Goal: Find contact information: Obtain details needed to contact an individual or organization

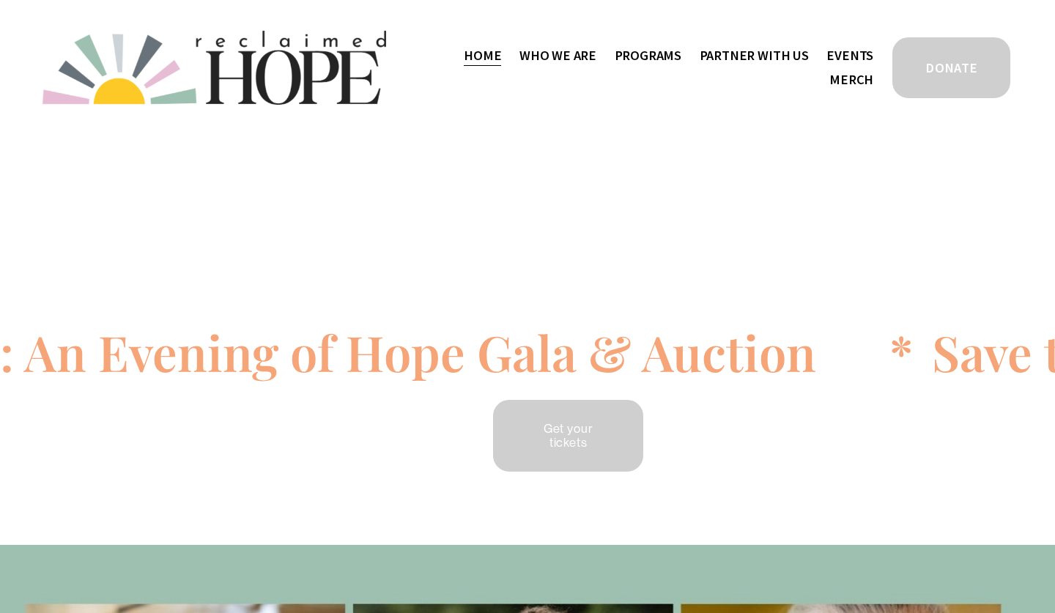
click at [0, 0] on span "Work With Us" at bounding box center [0, 0] width 0 height 0
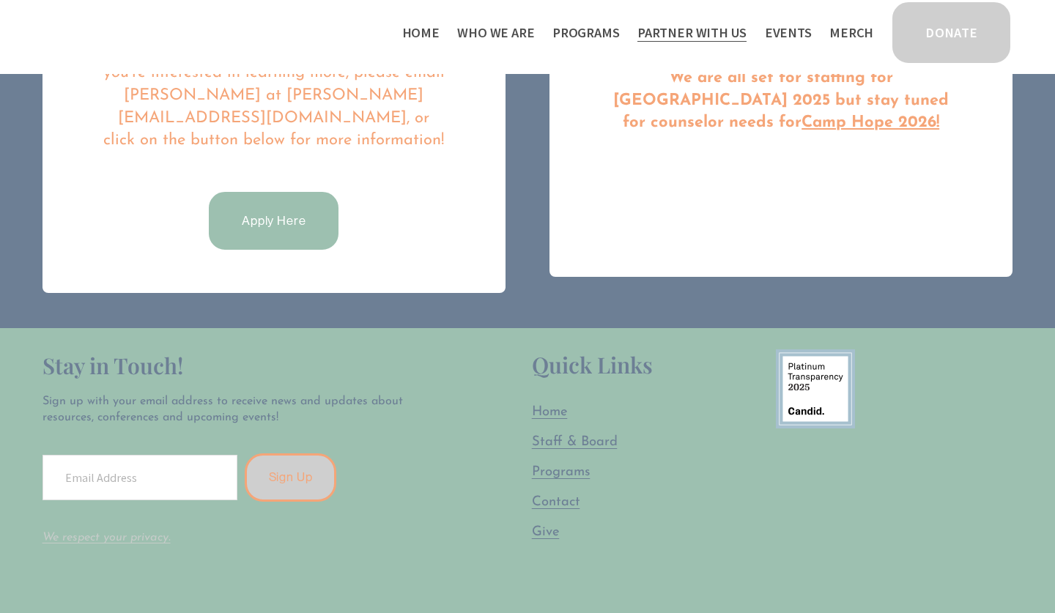
scroll to position [1018, 0]
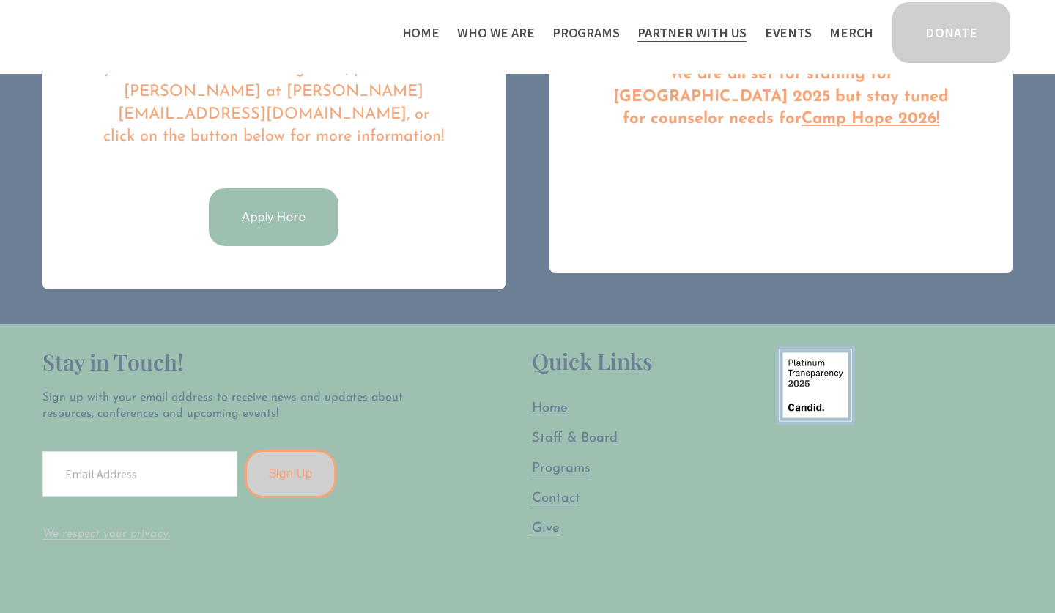
click at [269, 211] on link "Apply Here" at bounding box center [274, 217] width 134 height 62
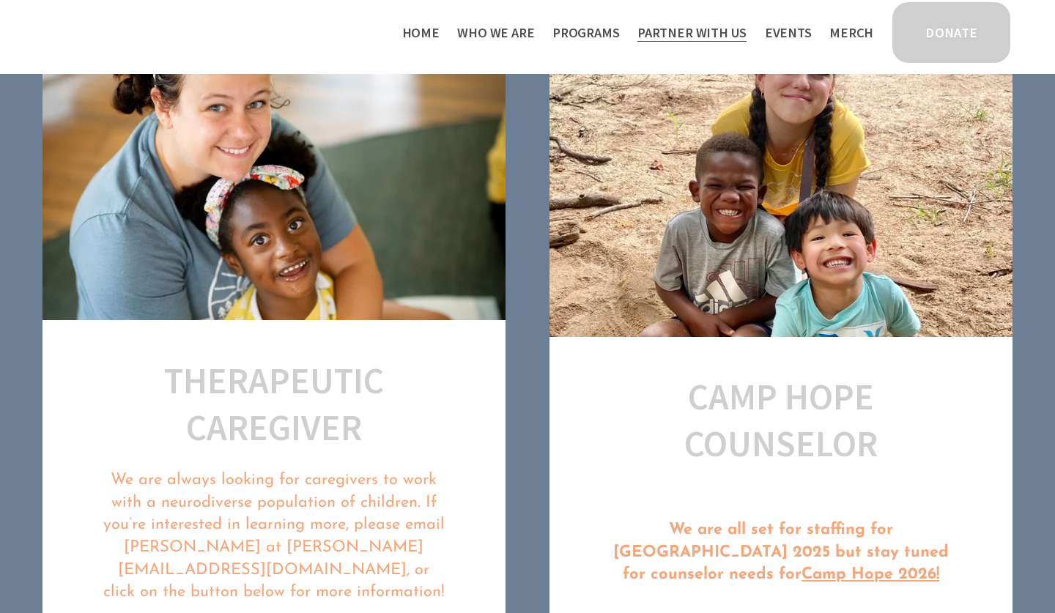
scroll to position [239, 0]
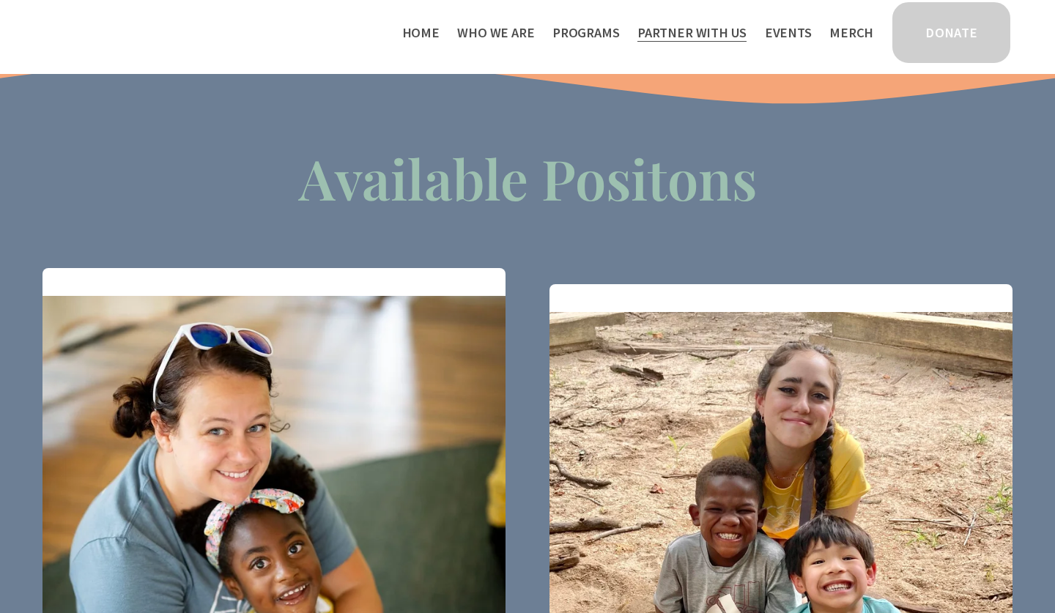
click at [439, 34] on link "Home" at bounding box center [420, 33] width 37 height 24
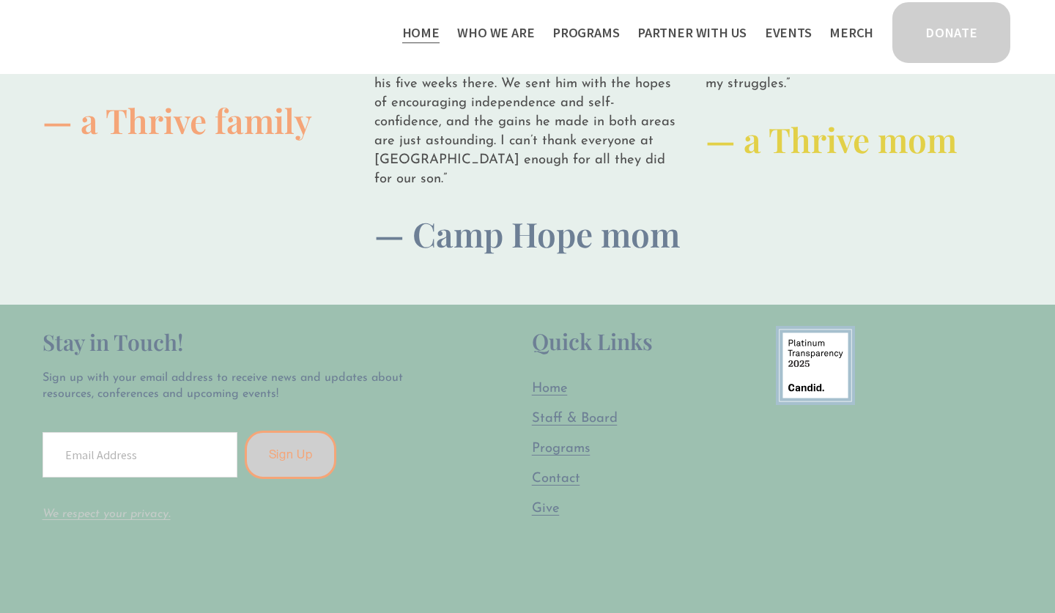
scroll to position [3854, 0]
click at [560, 414] on div "Quick Links [PERSON_NAME] & Board Programs Contact Give" at bounding box center [650, 437] width 237 height 222
click at [560, 472] on span "Contact" at bounding box center [556, 479] width 48 height 14
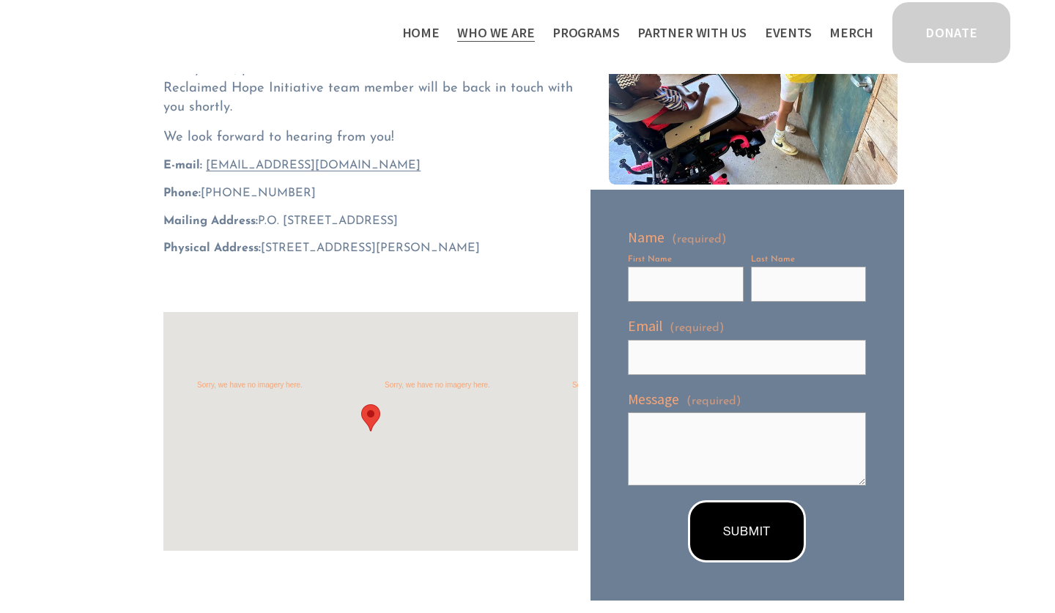
scroll to position [242, 0]
drag, startPoint x: 523, startPoint y: 243, endPoint x: 264, endPoint y: 247, distance: 258.6
click at [264, 247] on p "Physical Address: 911 E. Jefferson Street, Charlottesville, VA 22902" at bounding box center [370, 248] width 414 height 17
copy span "911 E. Jefferson Street, Charlottesville, VA 22902"
